Goal: Register for event/course

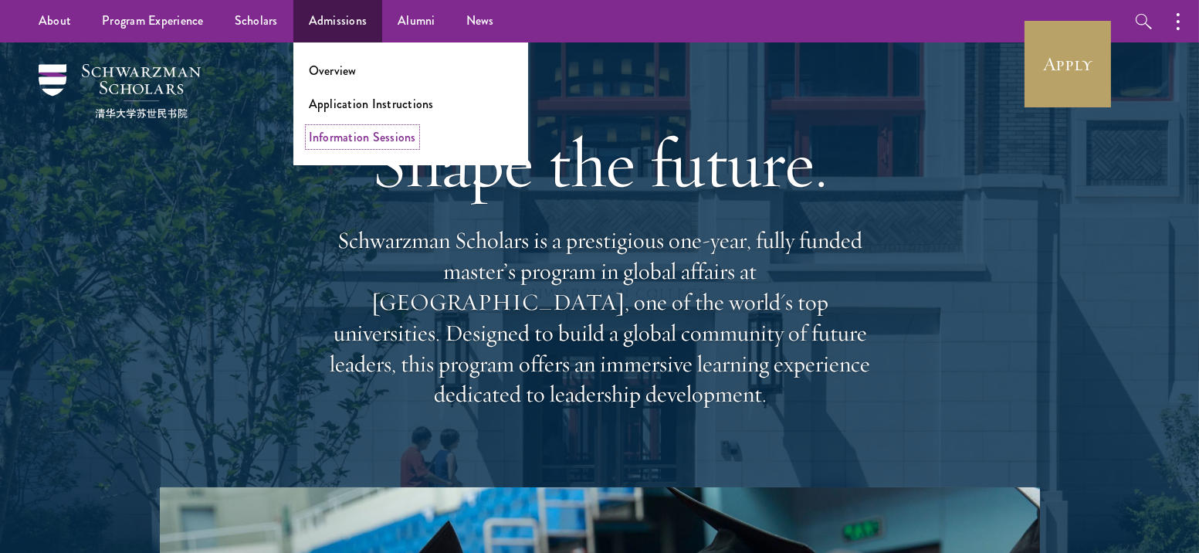
click at [359, 134] on link "Information Sessions" at bounding box center [362, 137] width 107 height 18
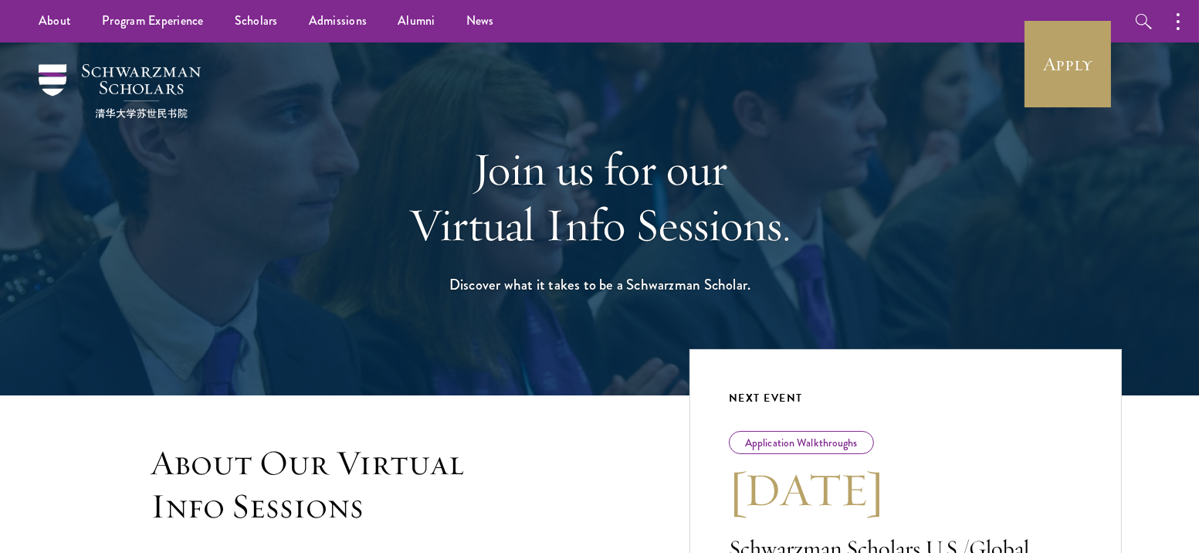
click at [343, 374] on div "Join us for our Virtual Info Sessions. Discover what it takes to be a Schwarzma…" at bounding box center [599, 218] width 1044 height 353
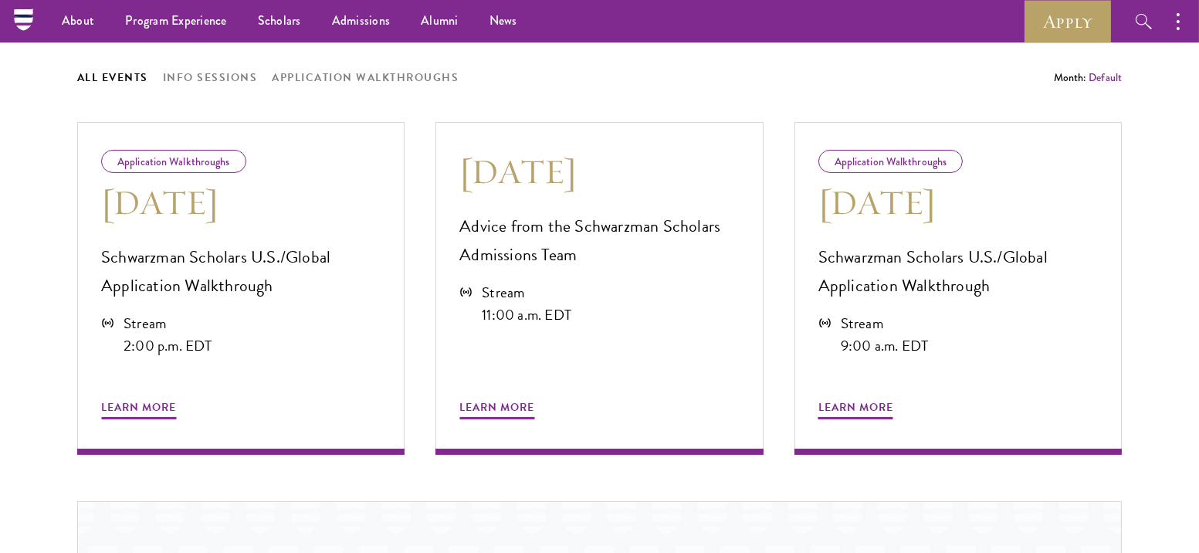
scroll to position [775, 0]
click at [255, 252] on p "Schwarzman Scholars U.S./Global Application Walkthrough" at bounding box center [240, 271] width 279 height 57
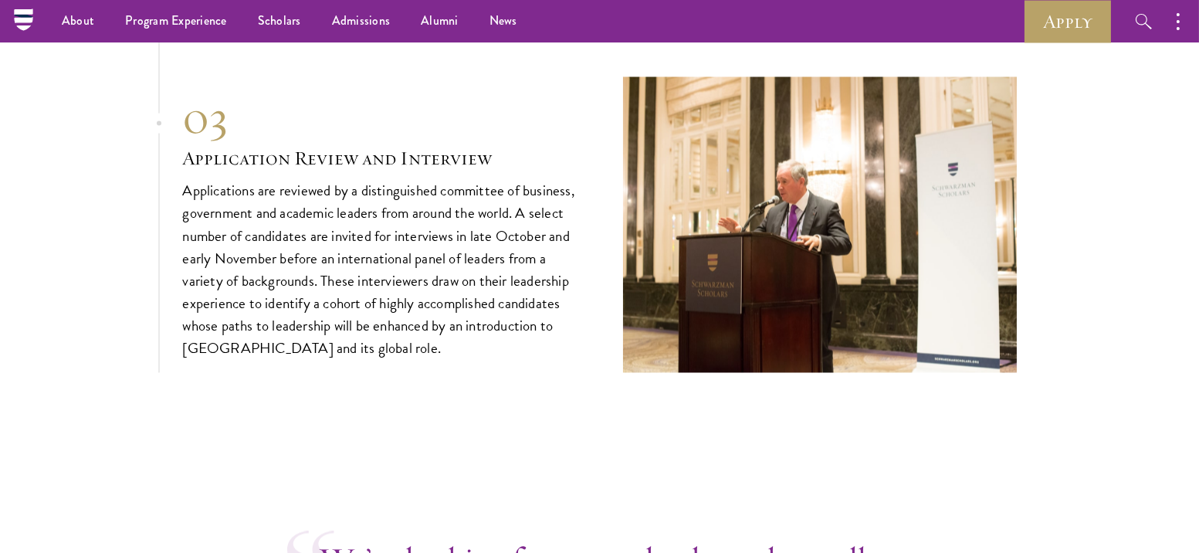
scroll to position [5650, 0]
